Goal: Task Accomplishment & Management: Manage account settings

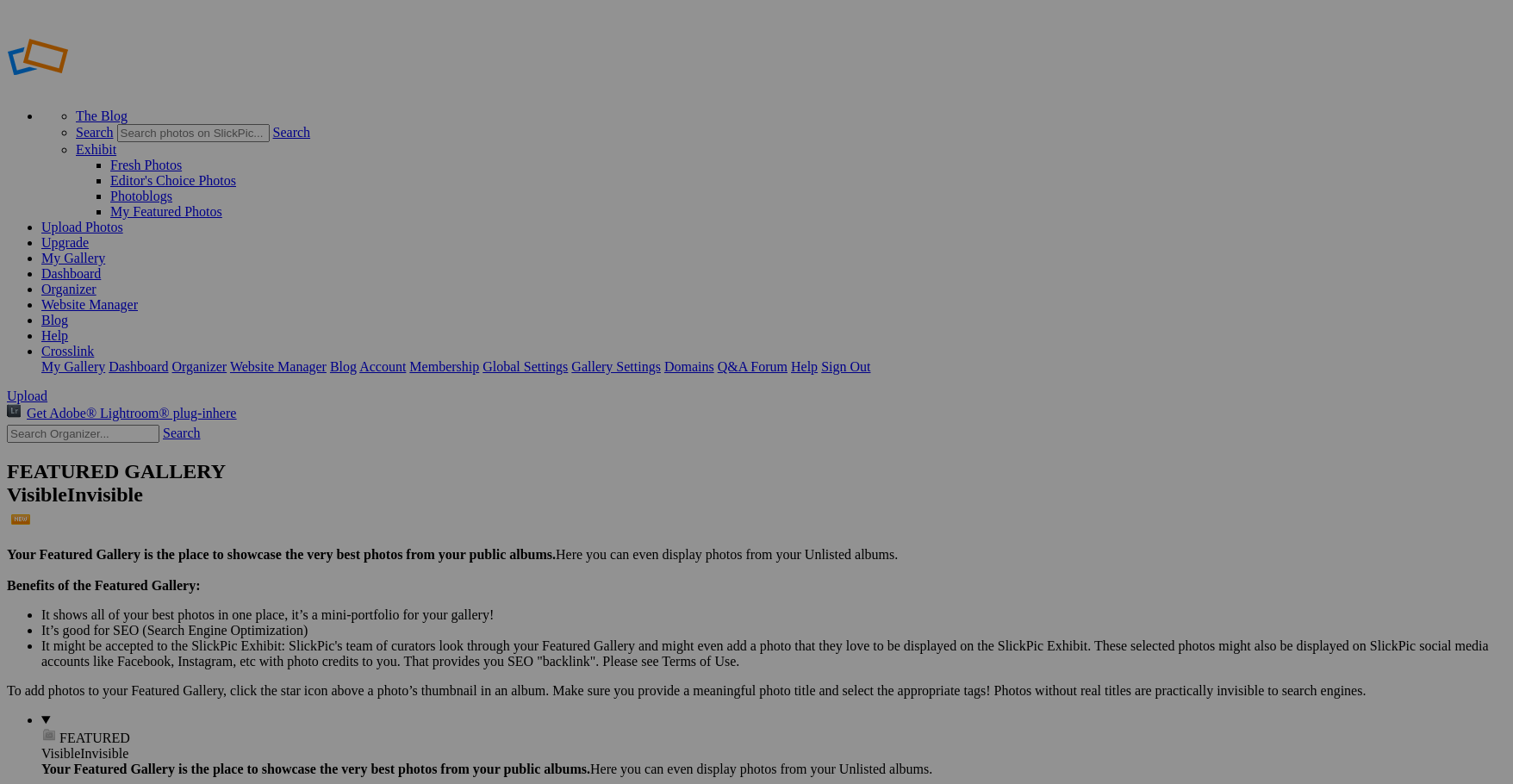
drag, startPoint x: 94, startPoint y: 203, endPoint x: 91, endPoint y: 397, distance: 194.0
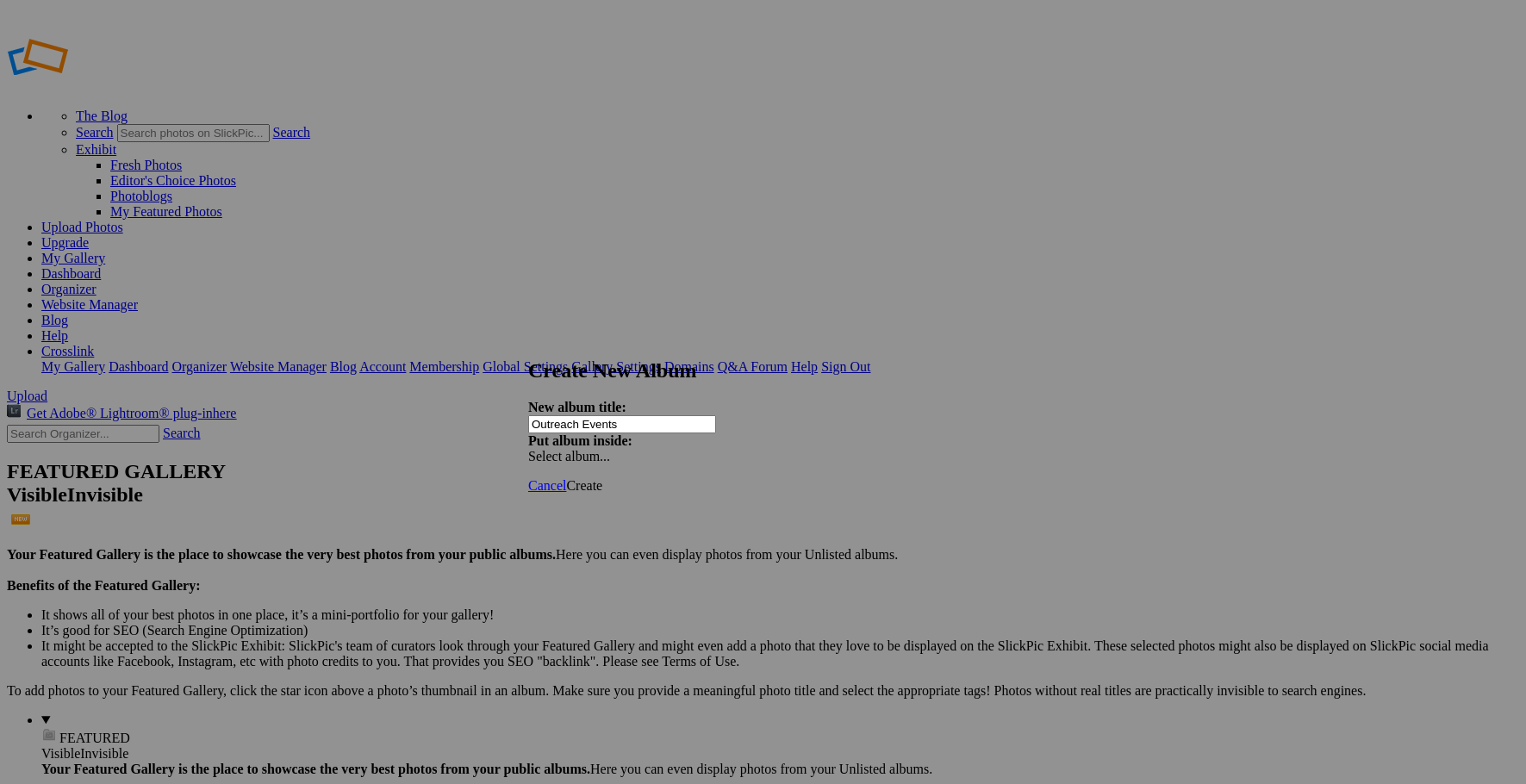
type input "Outreach Events"
click at [602, 478] on span "Create" at bounding box center [583, 485] width 36 height 15
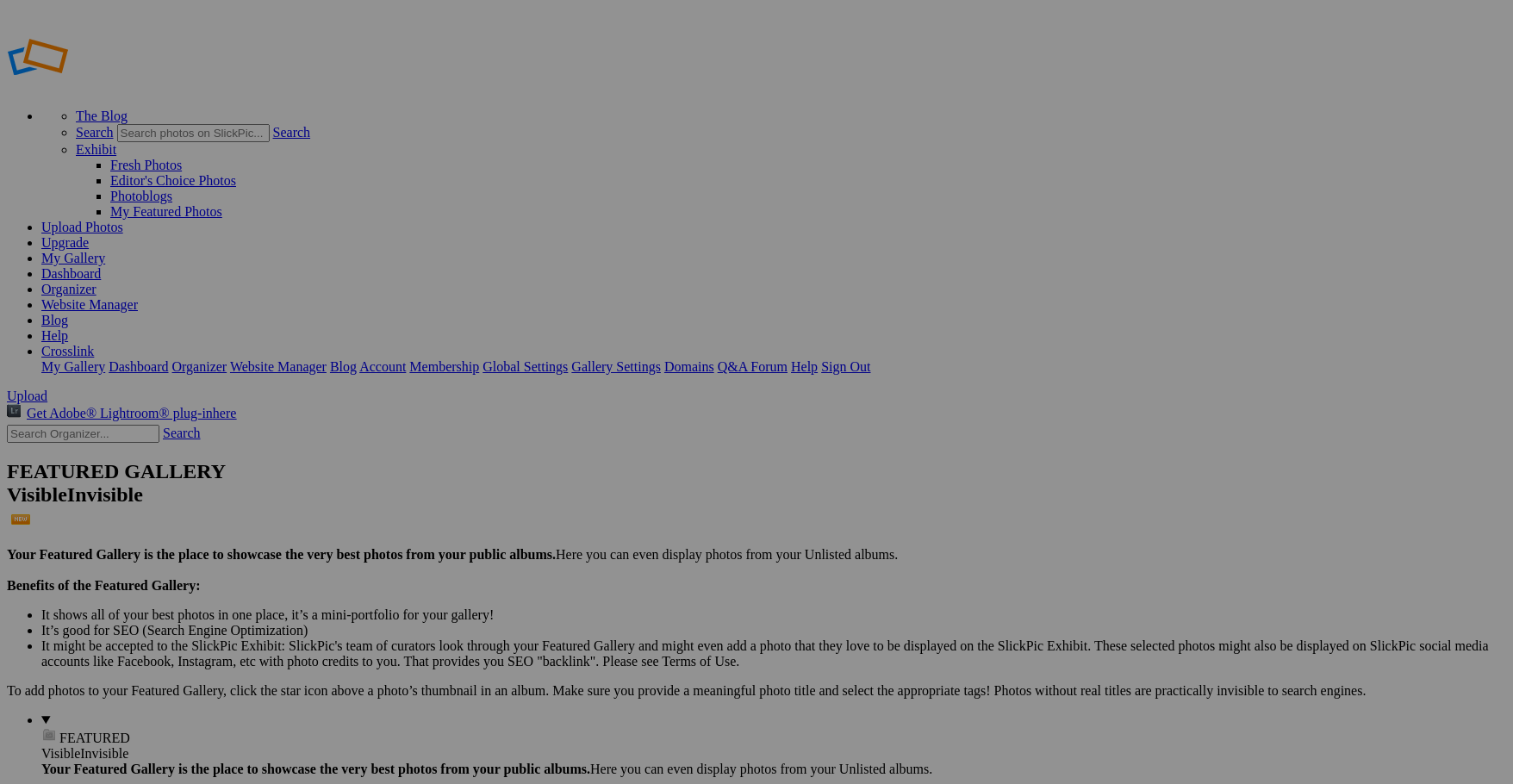
drag, startPoint x: 100, startPoint y: 347, endPoint x: 106, endPoint y: 176, distance: 171.1
drag, startPoint x: 93, startPoint y: 349, endPoint x: 93, endPoint y: 176, distance: 173.0
drag, startPoint x: 60, startPoint y: 291, endPoint x: 92, endPoint y: 176, distance: 119.4
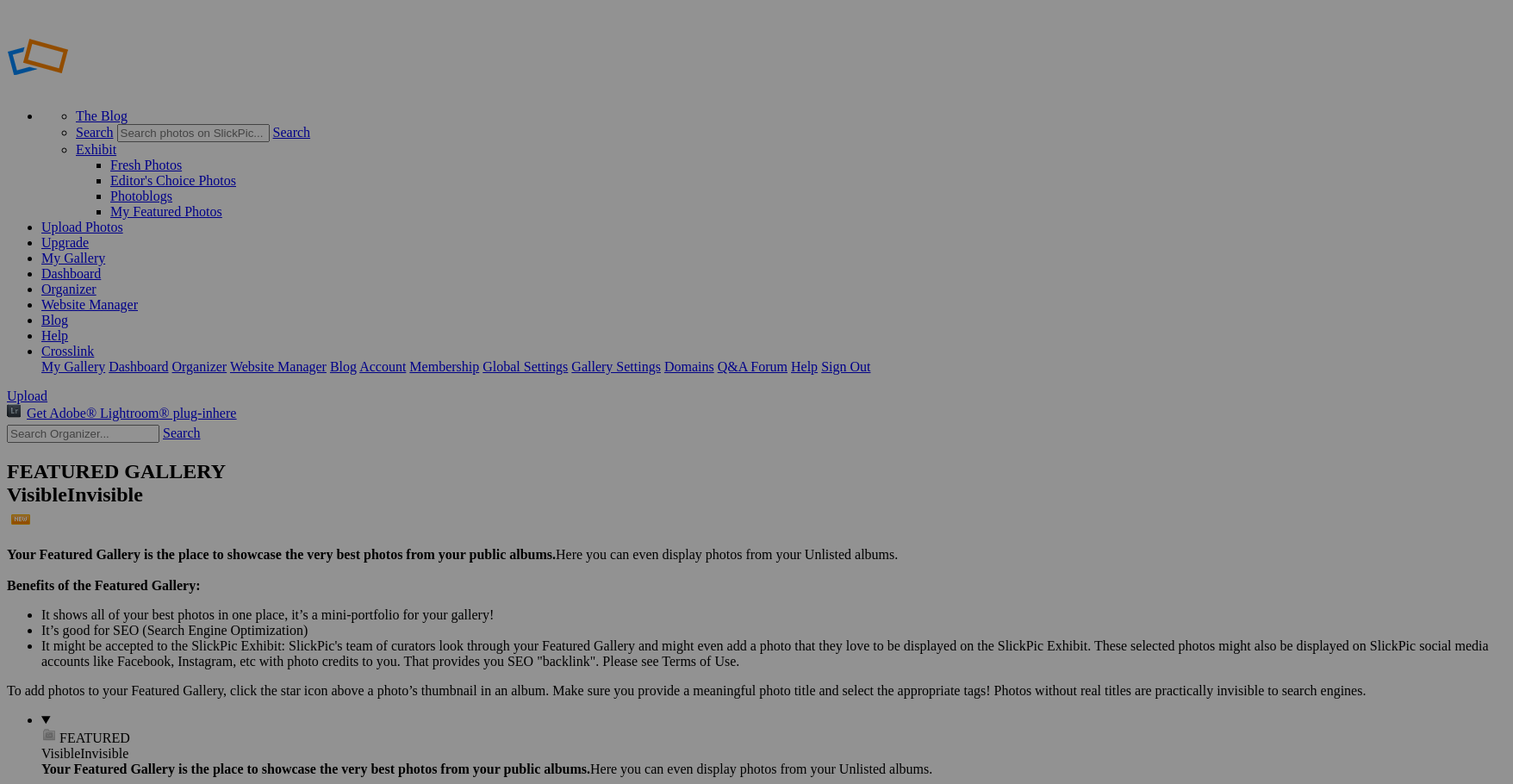
drag, startPoint x: 81, startPoint y: 293, endPoint x: 92, endPoint y: 176, distance: 117.5
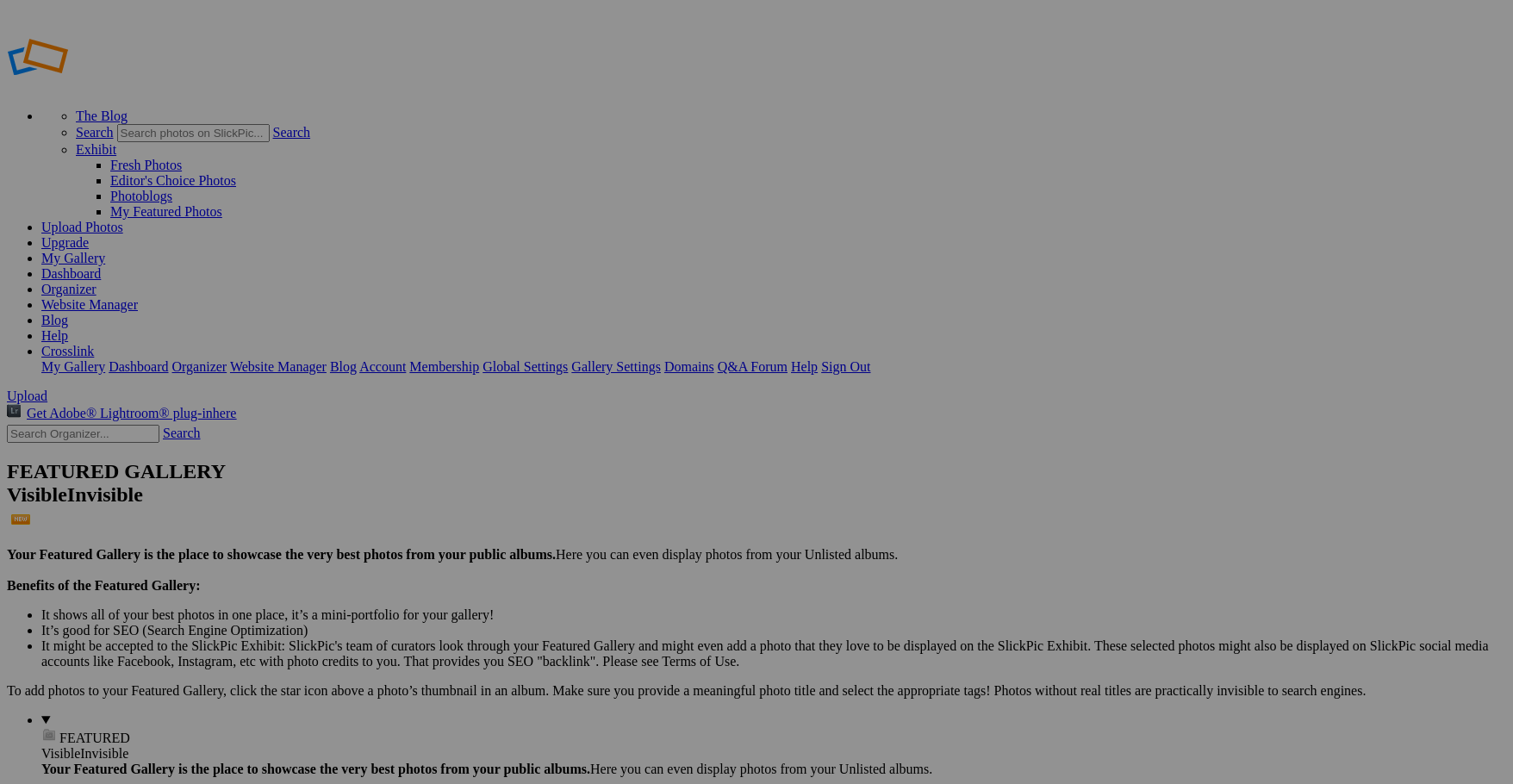
drag, startPoint x: 71, startPoint y: 211, endPoint x: 85, endPoint y: 316, distance: 105.9
